Goal: Task Accomplishment & Management: Manage account settings

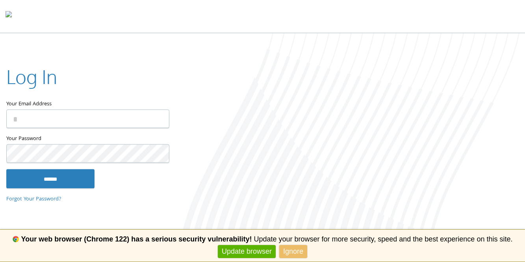
click at [89, 124] on input "Your Email Address" at bounding box center [87, 118] width 163 height 19
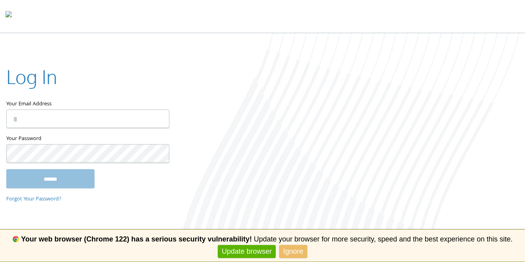
type input "**********"
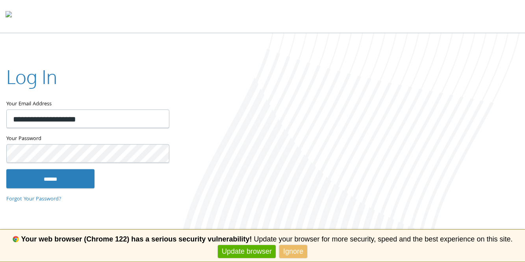
click at [6, 169] on input "******" at bounding box center [50, 178] width 88 height 19
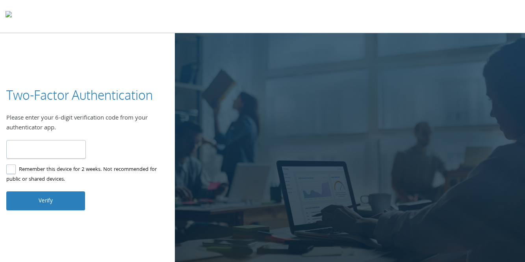
type input "******"
